Goal: Find specific page/section: Find specific page/section

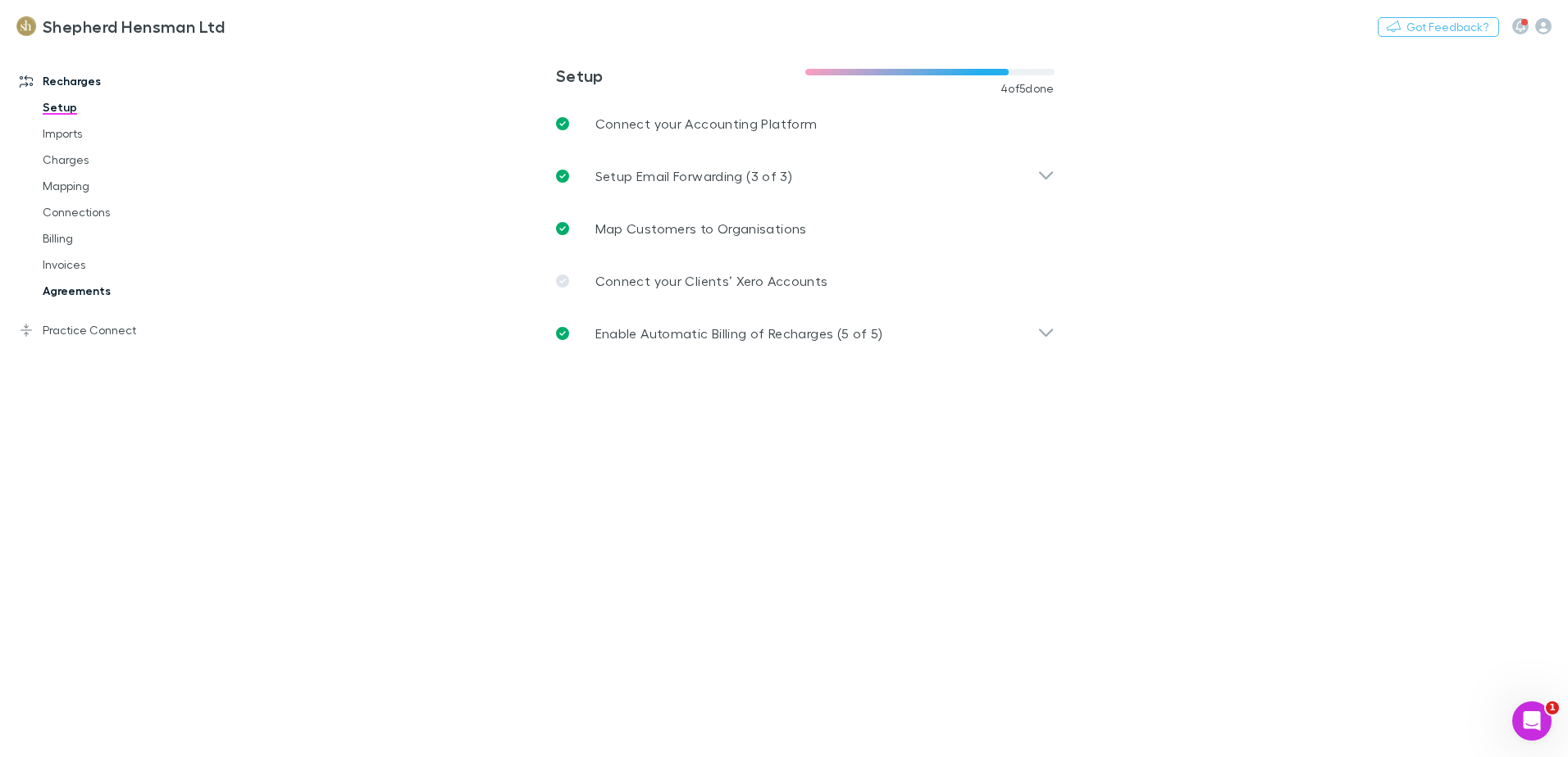
click at [92, 291] on link "Agreements" at bounding box center [123, 291] width 195 height 26
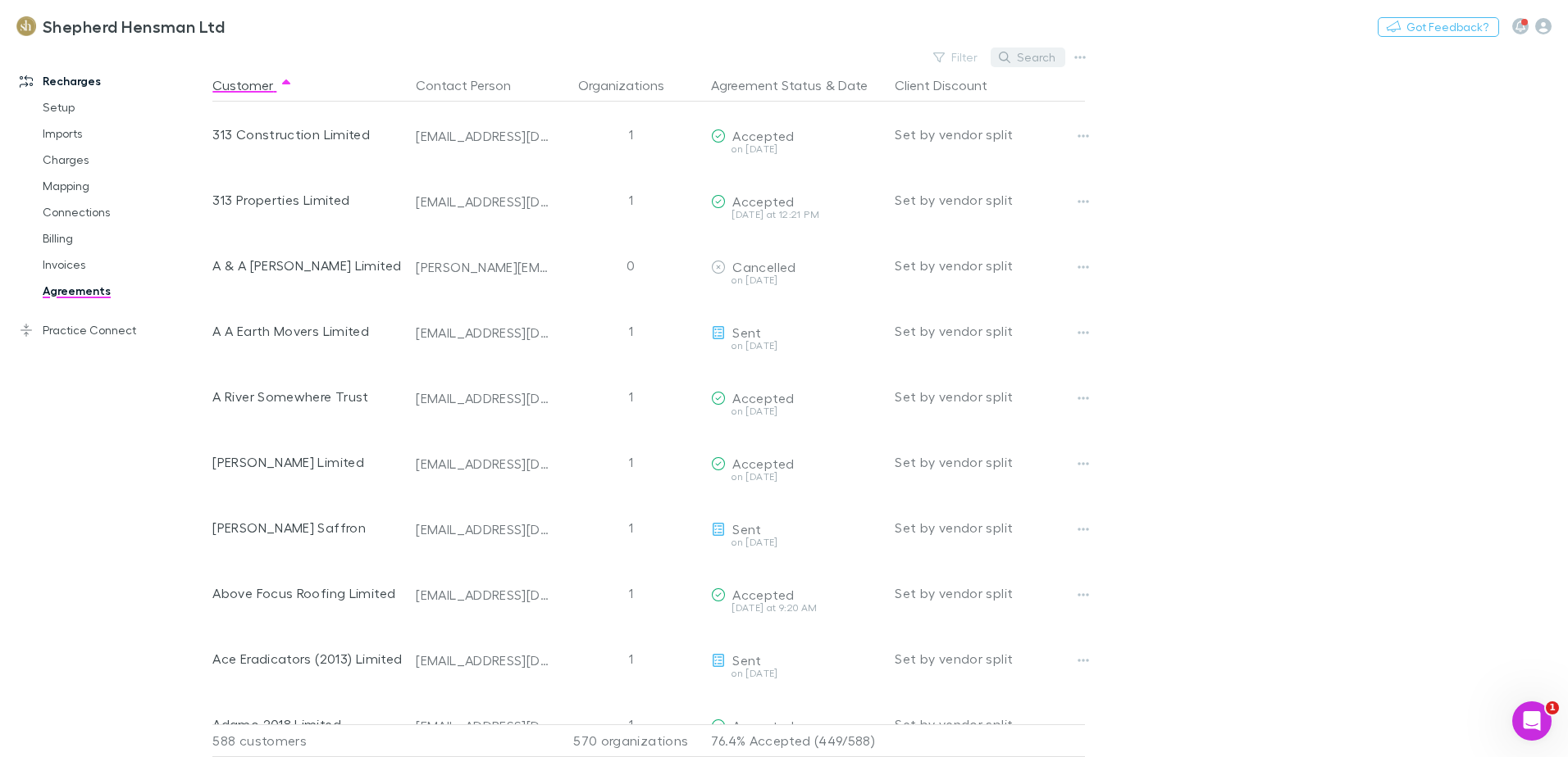
click at [1024, 56] on button "Search" at bounding box center [1027, 57] width 75 height 19
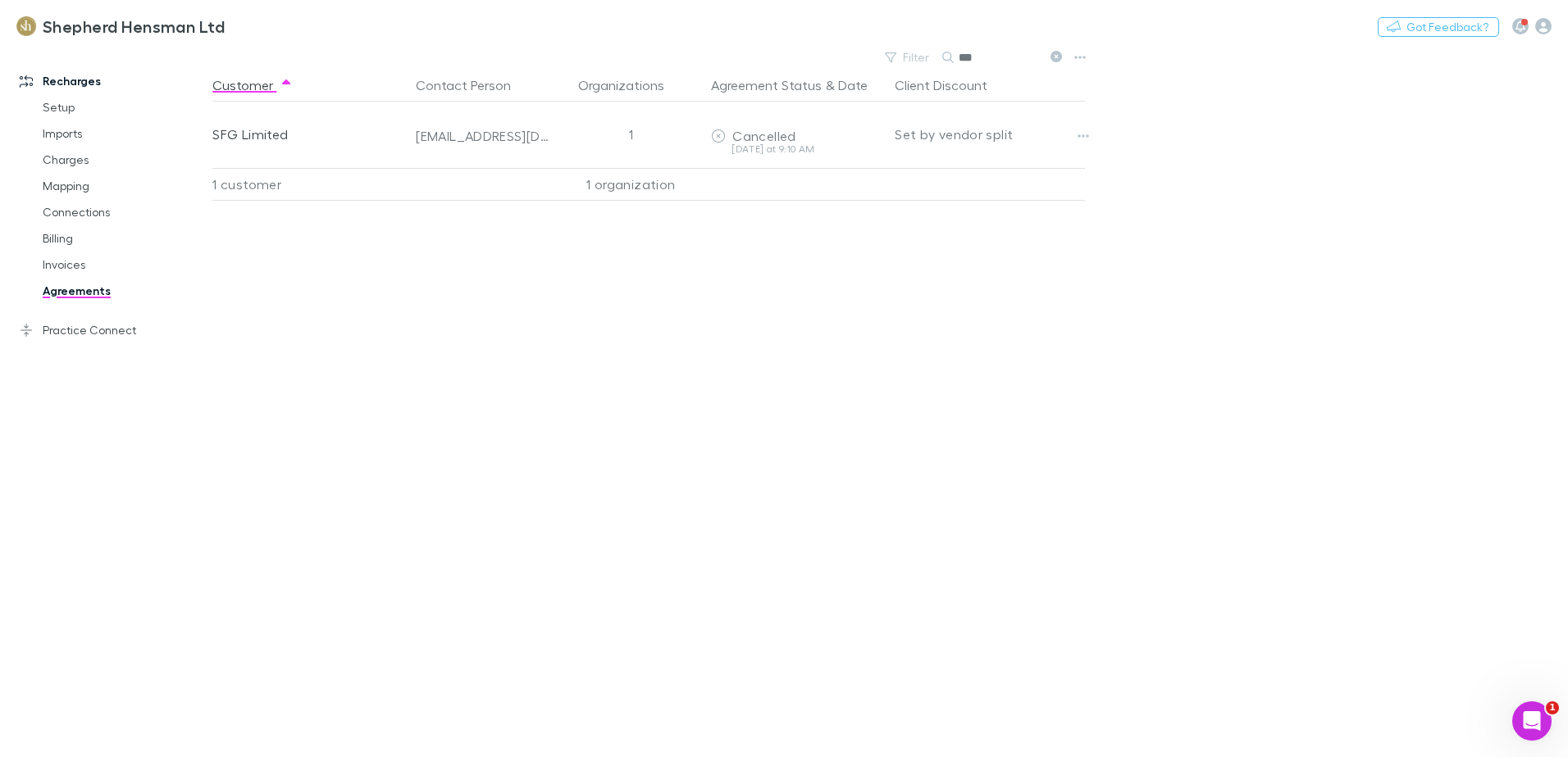
type input "***"
